Goal: Navigation & Orientation: Find specific page/section

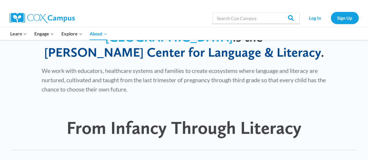
scroll to position [497, 0]
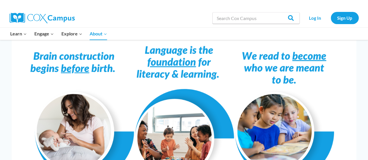
drag, startPoint x: 366, startPoint y: 76, endPoint x: 372, endPoint y: 78, distance: 5.8
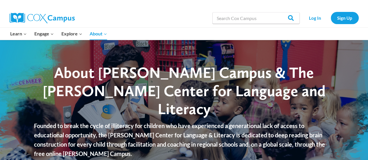
scroll to position [503, 0]
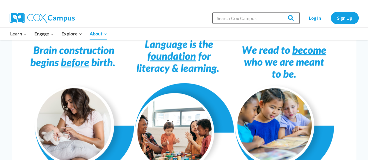
click at [230, 21] on input "Search in [URL][DOMAIN_NAME]" at bounding box center [255, 18] width 87 height 12
click at [35, 17] on img at bounding box center [42, 18] width 65 height 10
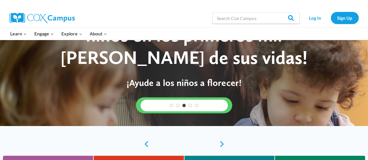
scroll to position [28, 0]
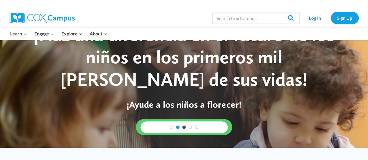
click at [178, 129] on link "2" at bounding box center [177, 127] width 3 height 3
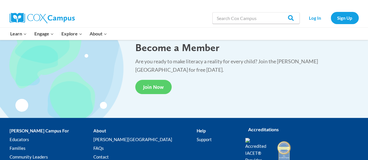
scroll to position [1156, 0]
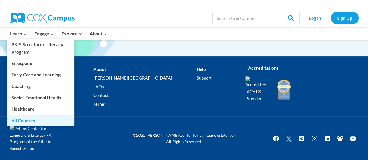
click at [29, 121] on link "All Courses" at bounding box center [41, 120] width 68 height 11
